Goal: Share content

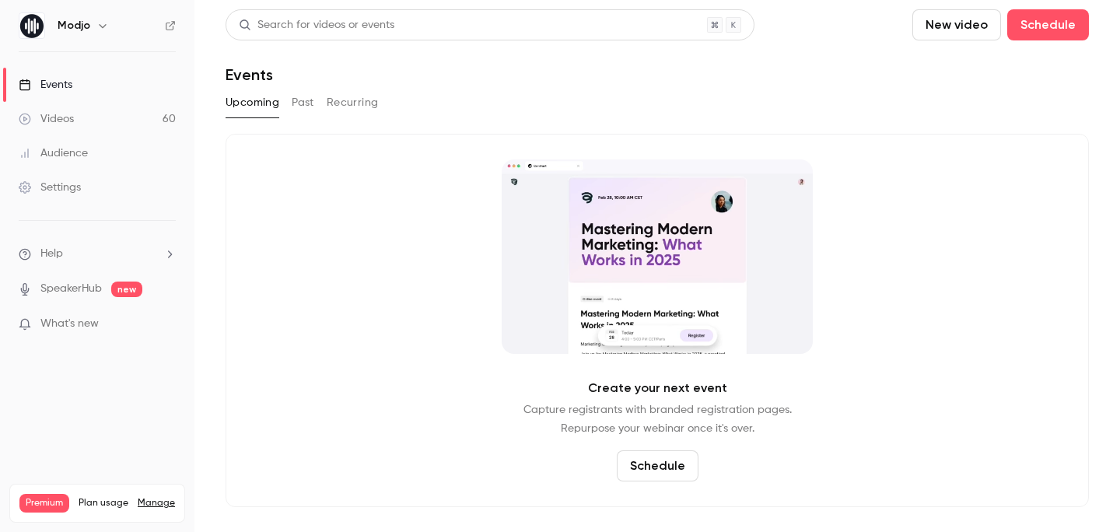
click at [107, 113] on link "Videos 60" at bounding box center [97, 119] width 194 height 34
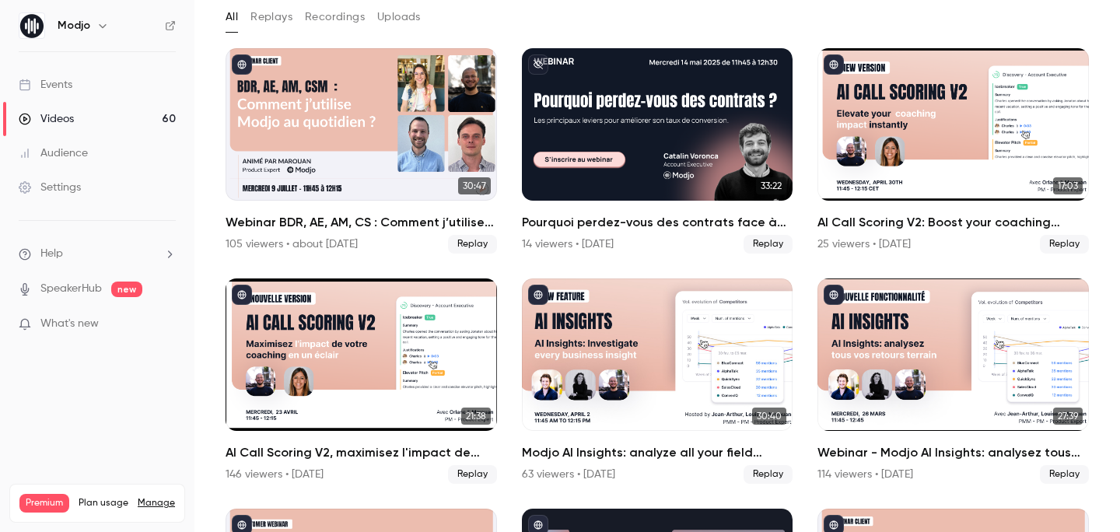
scroll to position [115, 0]
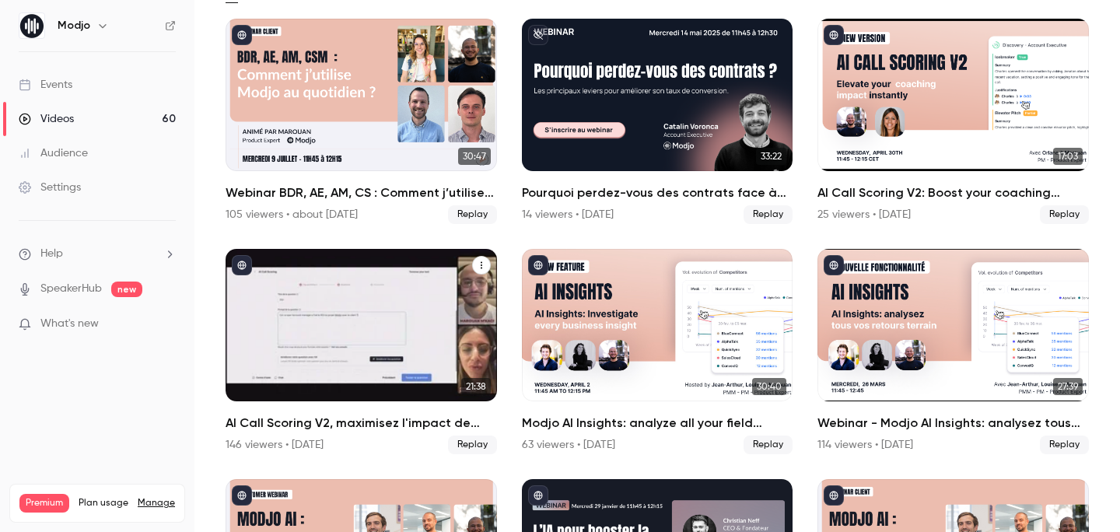
click at [319, 425] on h2 "AI Call Scoring V2, maximisez l'impact de votre coaching en un éclair" at bounding box center [361, 423] width 271 height 19
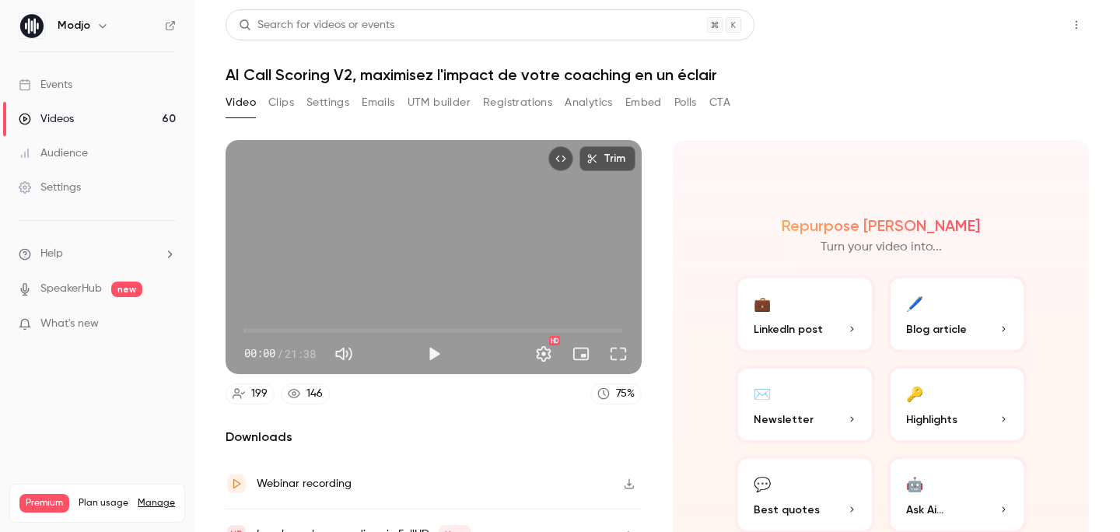
click at [1011, 12] on button "Share" at bounding box center [1020, 24] width 61 height 31
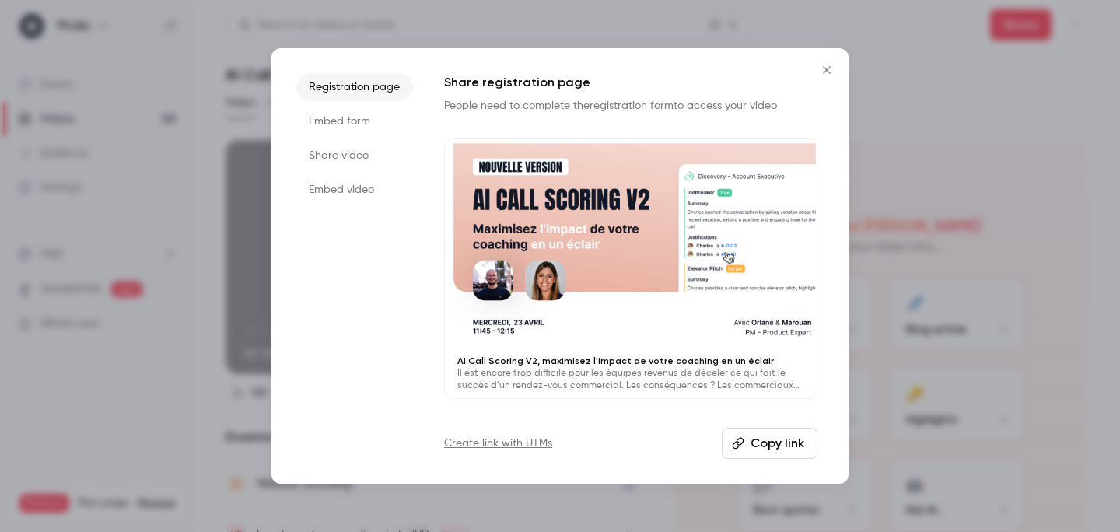
click at [377, 116] on li "Embed form" at bounding box center [354, 121] width 117 height 28
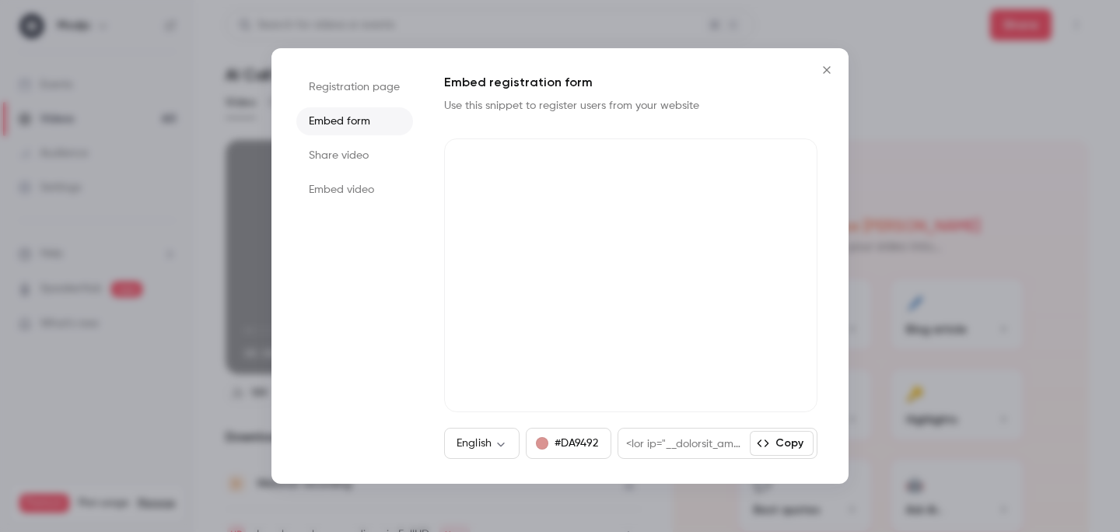
click at [369, 82] on li "Registration page" at bounding box center [354, 87] width 117 height 28
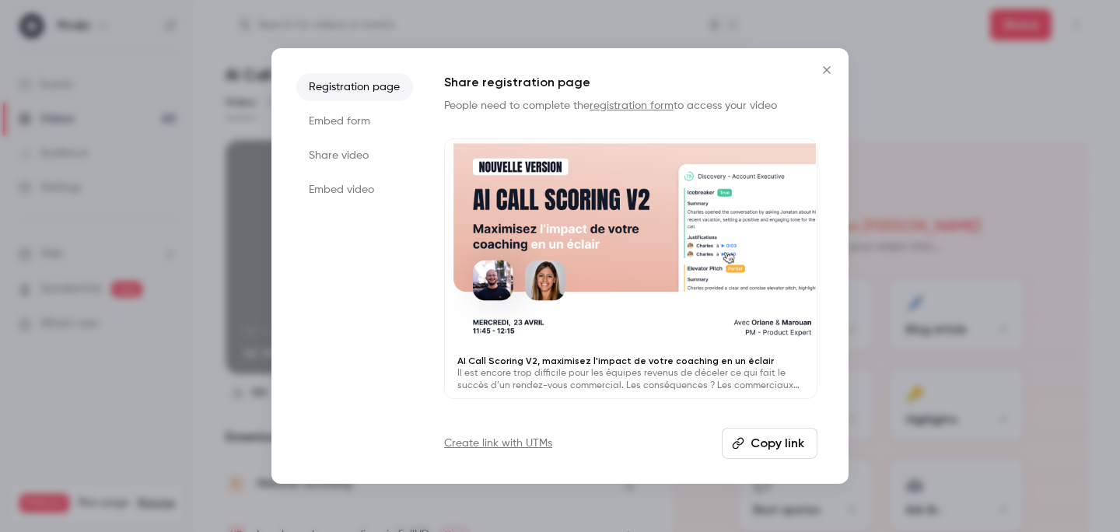
click at [788, 444] on button "Copy link" at bounding box center [770, 443] width 96 height 31
